Goal: Information Seeking & Learning: Learn about a topic

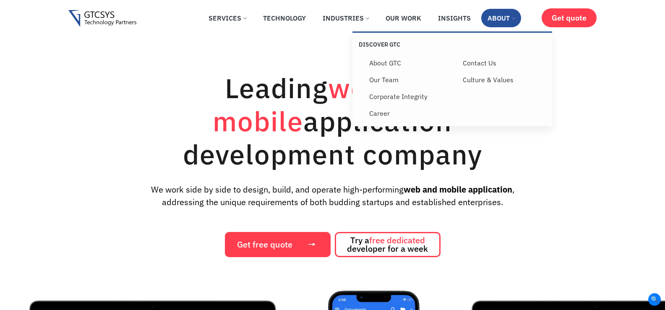
click at [510, 20] on link "About" at bounding box center [501, 18] width 40 height 18
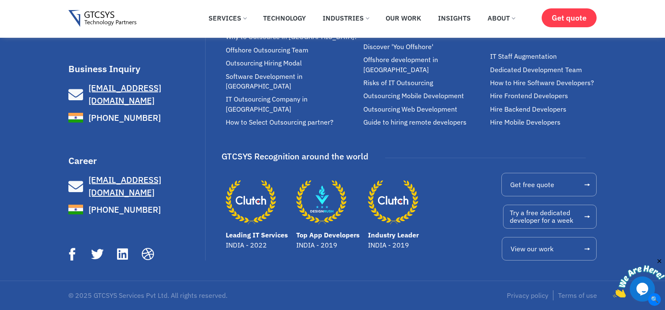
scroll to position [2770, 0]
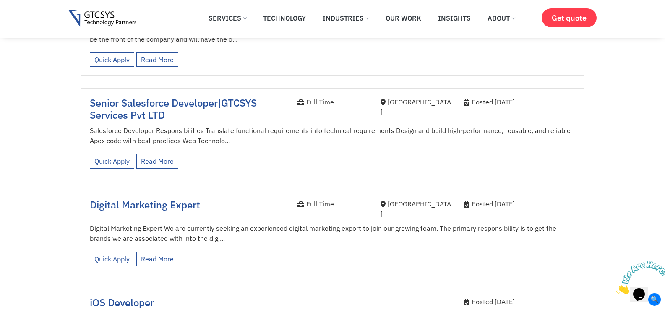
scroll to position [714, 0]
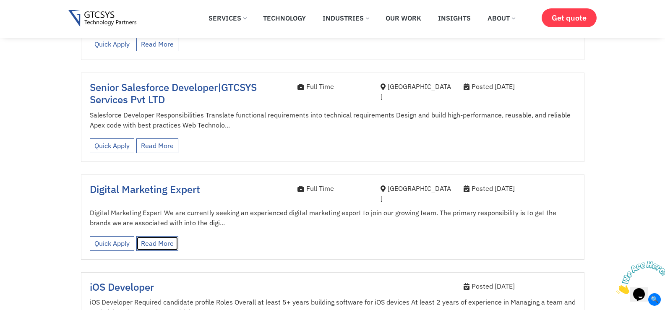
click at [162, 236] on link "Read More" at bounding box center [157, 243] width 42 height 15
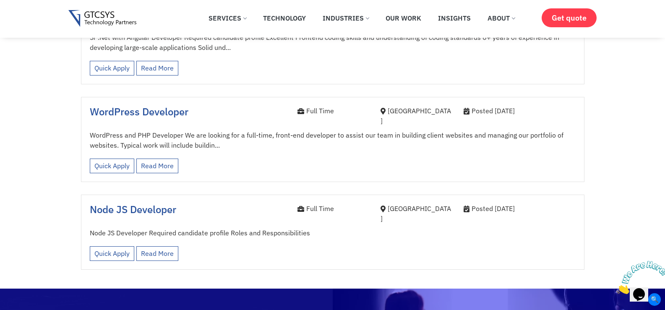
scroll to position [1175, 0]
